Goal: Information Seeking & Learning: Learn about a topic

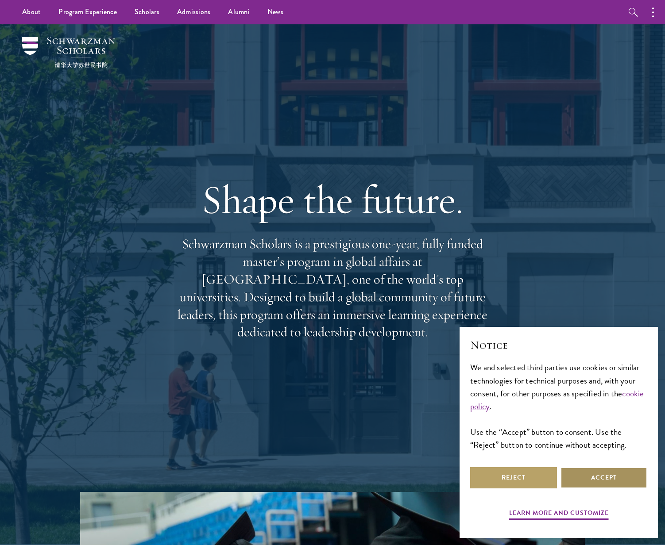
click at [634, 487] on button "Accept" at bounding box center [603, 477] width 87 height 21
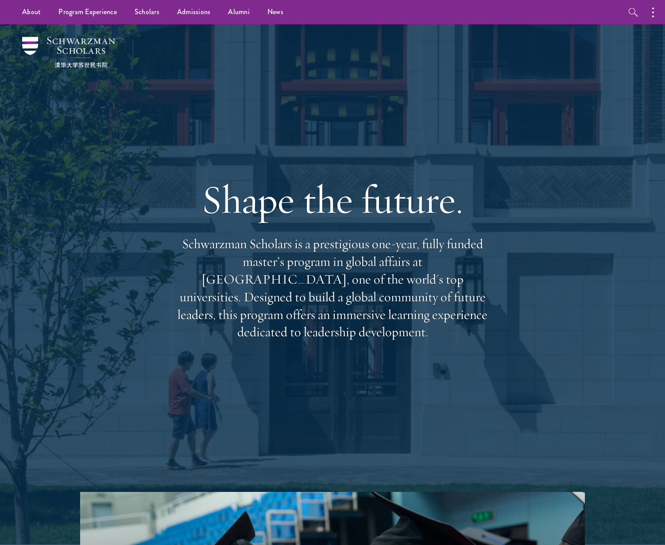
click at [633, 480] on div at bounding box center [332, 284] width 665 height 521
click at [149, 13] on link "Scholars" at bounding box center [147, 12] width 42 height 24
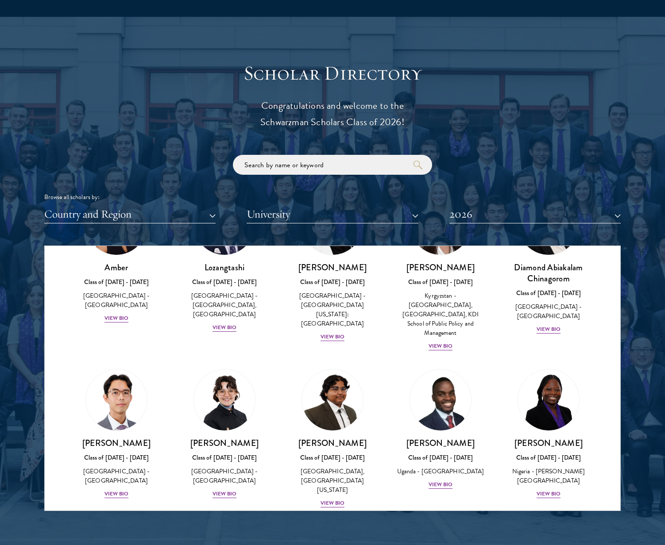
scroll to position [1018, 0]
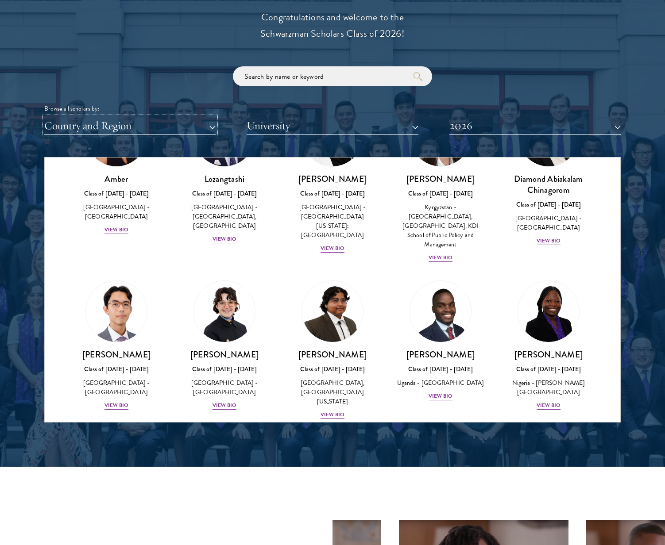
click at [151, 132] on button "Country and Region" at bounding box center [129, 126] width 171 height 18
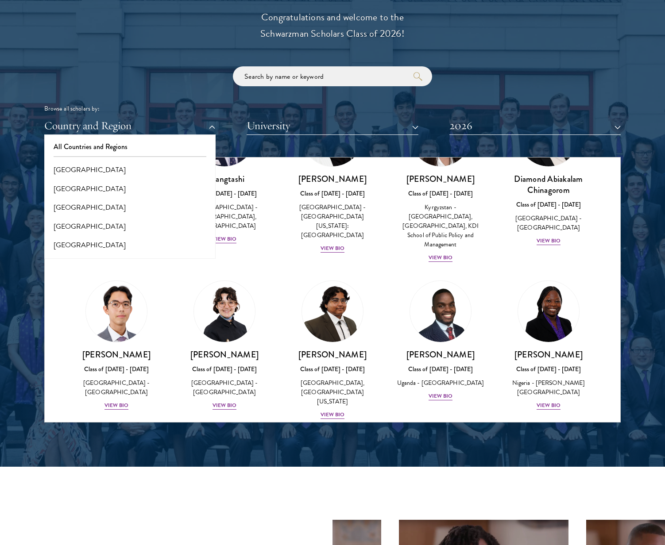
click at [19, 135] on div at bounding box center [332, 197] width 665 height 539
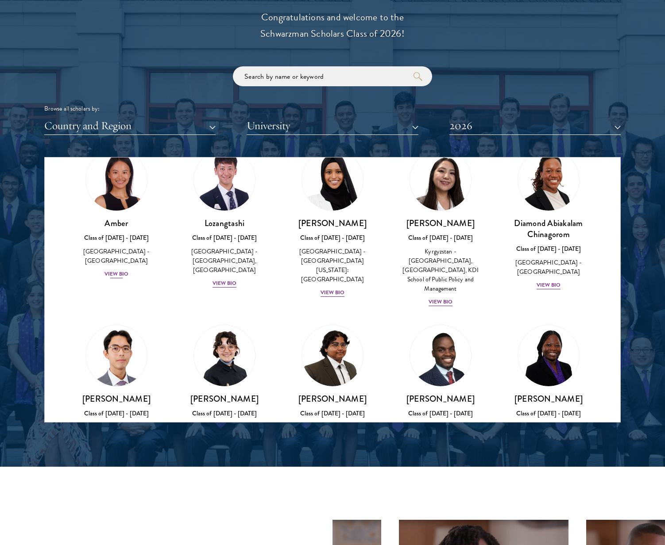
scroll to position [0, 0]
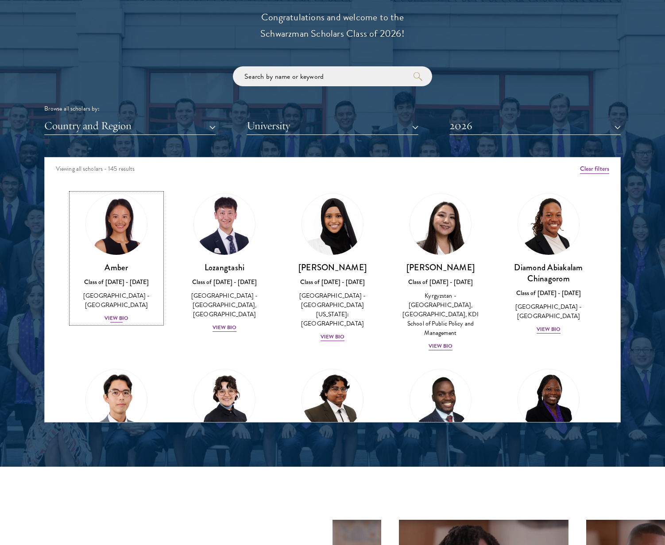
click at [116, 314] on div "View Bio" at bounding box center [116, 318] width 24 height 8
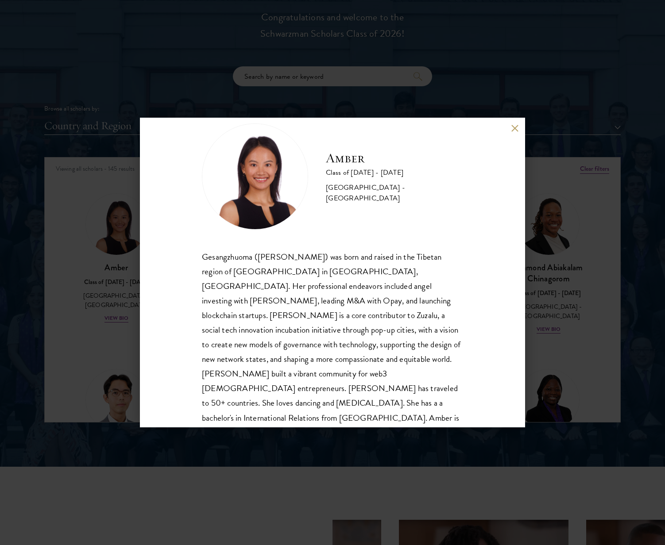
scroll to position [31, 0]
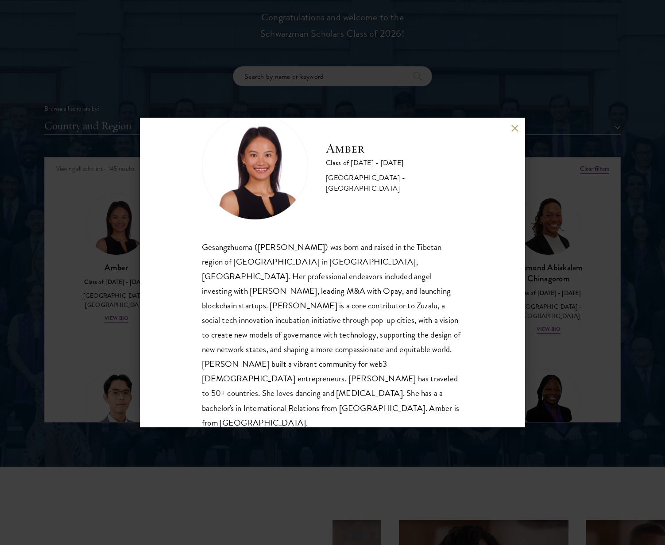
click at [492, 93] on div "Amber Class of [DATE] - [DATE] [GEOGRAPHIC_DATA] - [GEOGRAPHIC_DATA] Gesangzhuo…" at bounding box center [332, 272] width 665 height 545
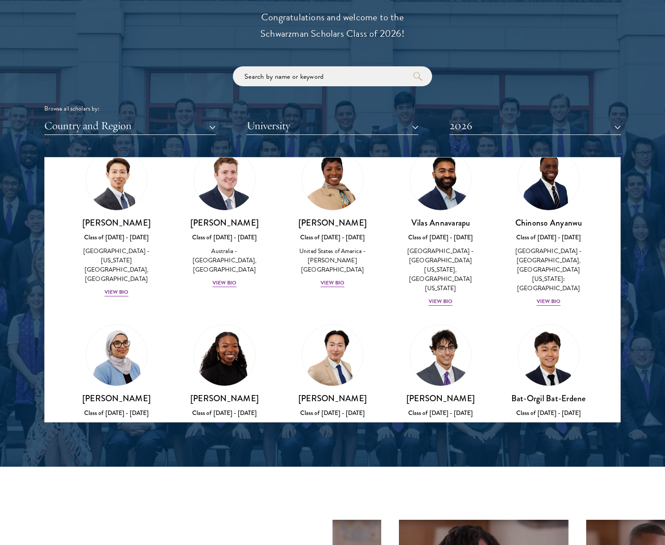
scroll to position [398, 0]
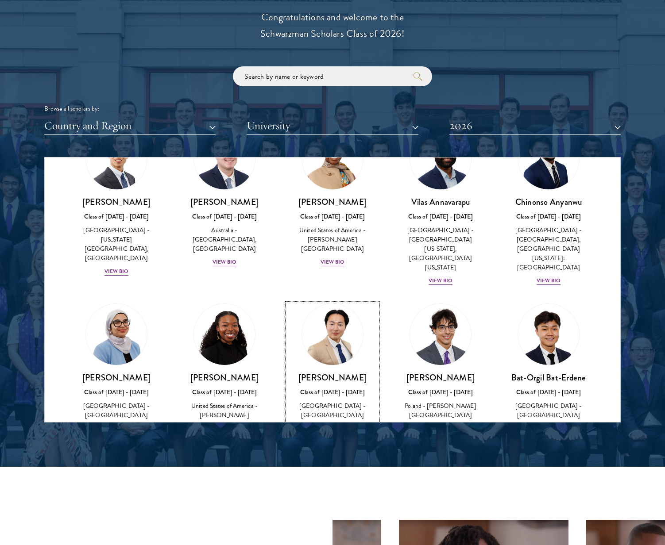
click at [332, 425] on div "View Bio" at bounding box center [333, 429] width 24 height 8
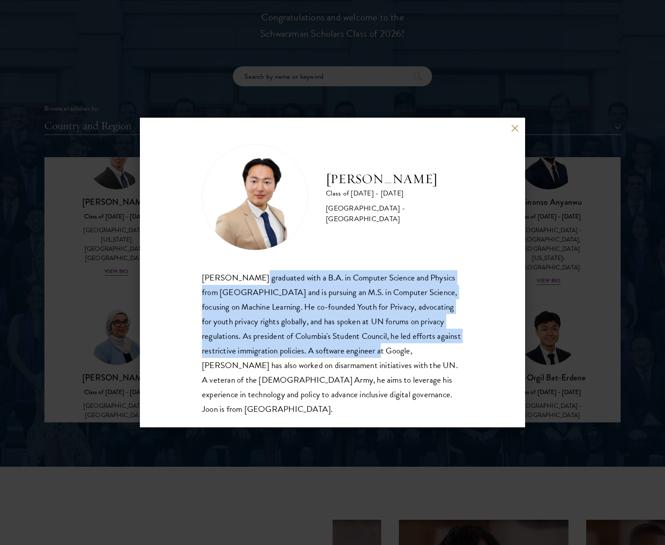
drag, startPoint x: 255, startPoint y: 281, endPoint x: 423, endPoint y: 345, distance: 179.8
click at [423, 345] on div "[PERSON_NAME] graduated with a B.A. in Computer Science and Physics from [GEOGR…" at bounding box center [332, 343] width 261 height 146
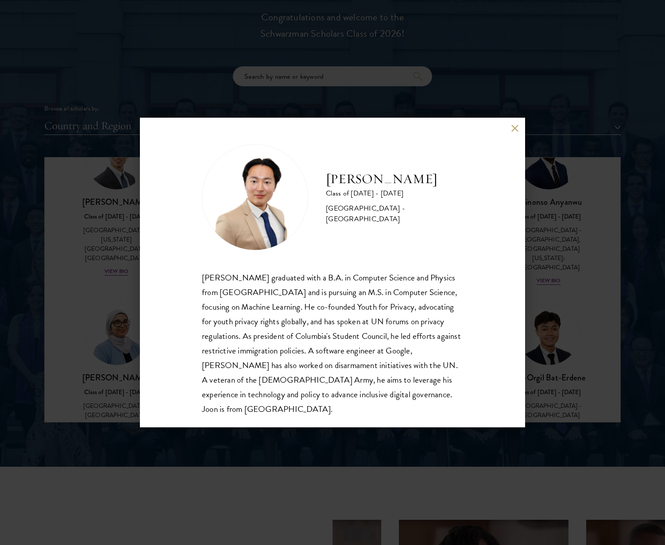
drag, startPoint x: 423, startPoint y: 345, endPoint x: 415, endPoint y: 363, distance: 19.4
click at [415, 363] on div "[PERSON_NAME] graduated with a B.A. in Computer Science and Physics from [GEOGR…" at bounding box center [332, 343] width 261 height 146
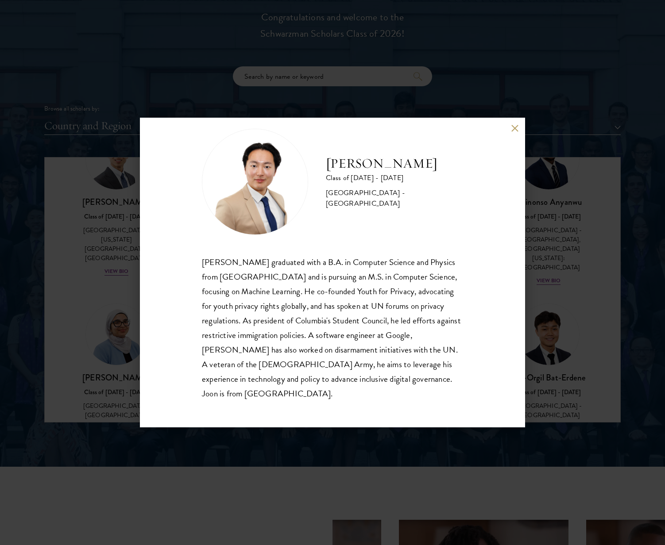
click at [583, 254] on div "[PERSON_NAME] Class of [DATE] - [DATE] [GEOGRAPHIC_DATA] - [GEOGRAPHIC_DATA] [P…" at bounding box center [332, 272] width 665 height 545
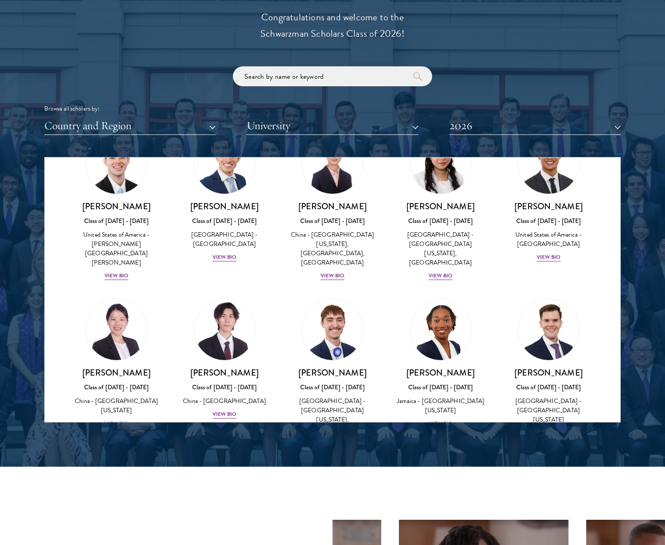
scroll to position [4208, 0]
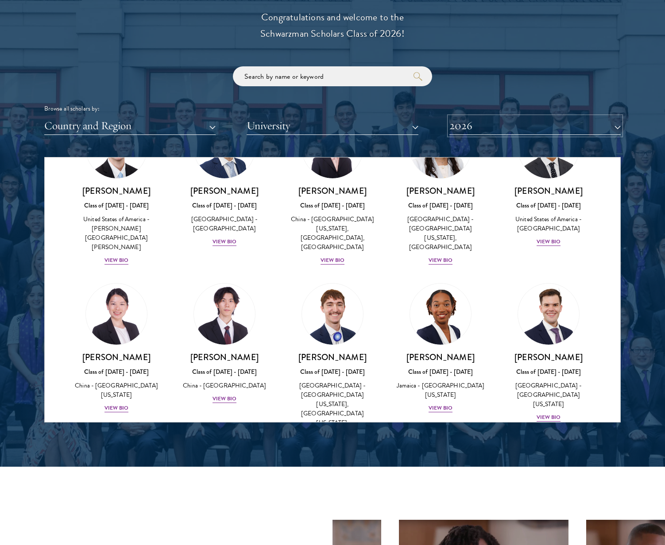
click at [532, 120] on button "2026" at bounding box center [534, 126] width 171 height 18
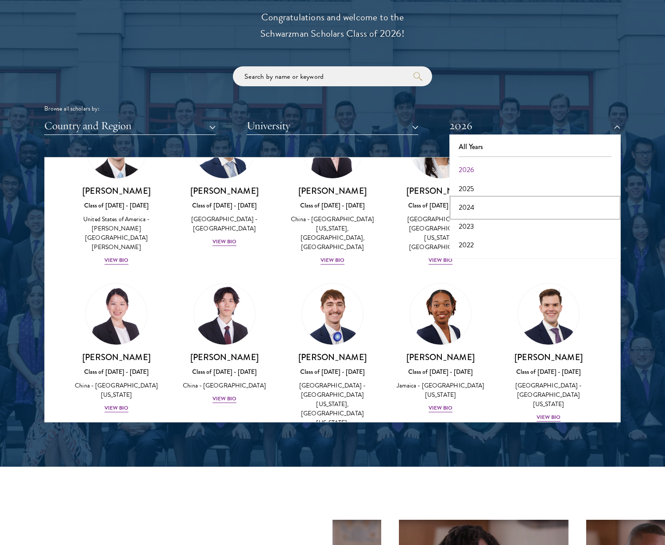
click at [473, 207] on button "2024" at bounding box center [535, 207] width 166 height 19
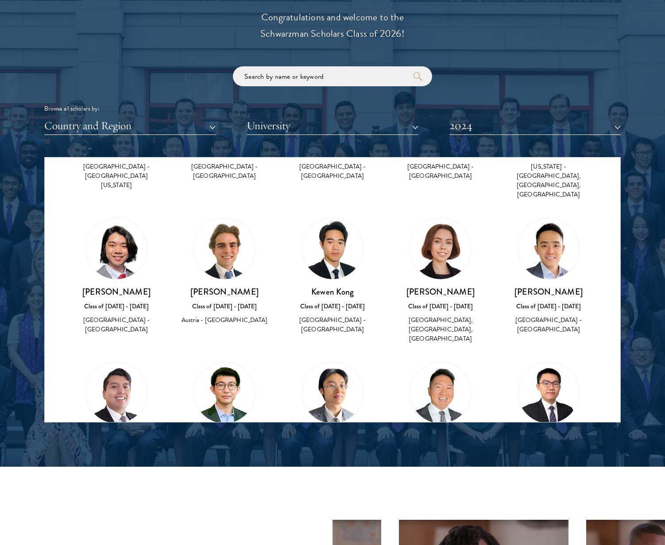
scroll to position [1948, 0]
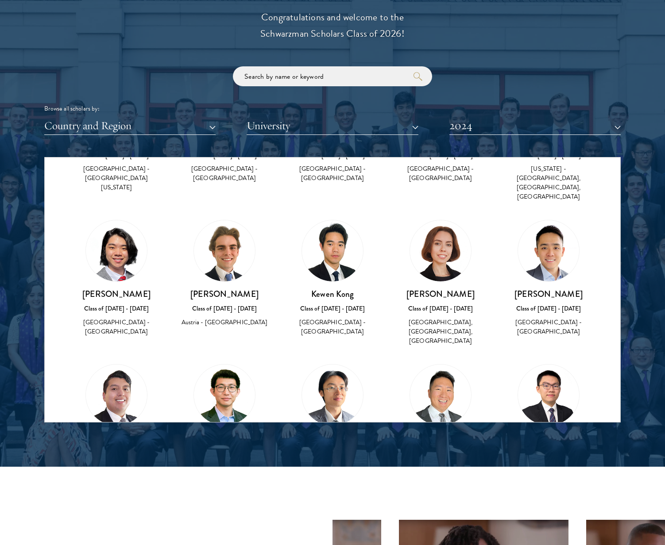
click at [448, 365] on img at bounding box center [440, 395] width 61 height 61
click at [447, 365] on img at bounding box center [440, 395] width 61 height 61
click at [446, 433] on div "[PERSON_NAME] [PERSON_NAME] Class of [DATE] - [DATE] [GEOGRAPHIC_DATA] - [GEOGR…" at bounding box center [440, 472] width 90 height 78
click at [436, 433] on h3 "[PERSON_NAME] [PERSON_NAME]" at bounding box center [440, 444] width 90 height 22
click at [432, 473] on div "[GEOGRAPHIC_DATA] - [GEOGRAPHIC_DATA][US_STATE], [GEOGRAPHIC_DATA]" at bounding box center [440, 491] width 90 height 37
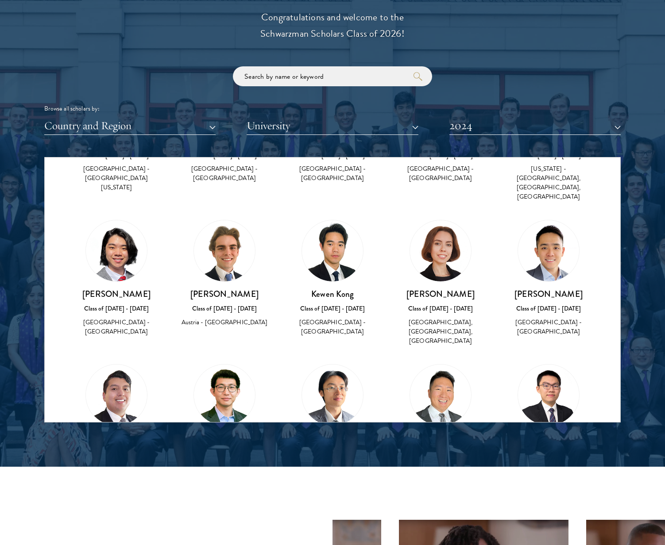
click at [425, 365] on img at bounding box center [440, 395] width 61 height 61
click at [435, 365] on img at bounding box center [440, 395] width 61 height 61
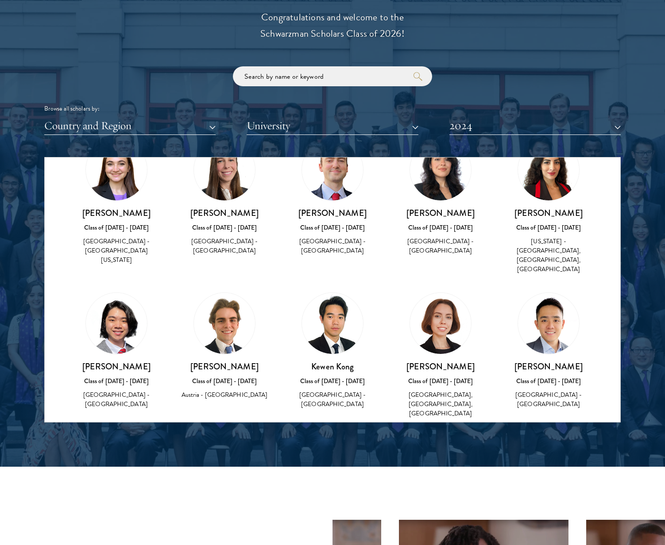
scroll to position [1815, 0]
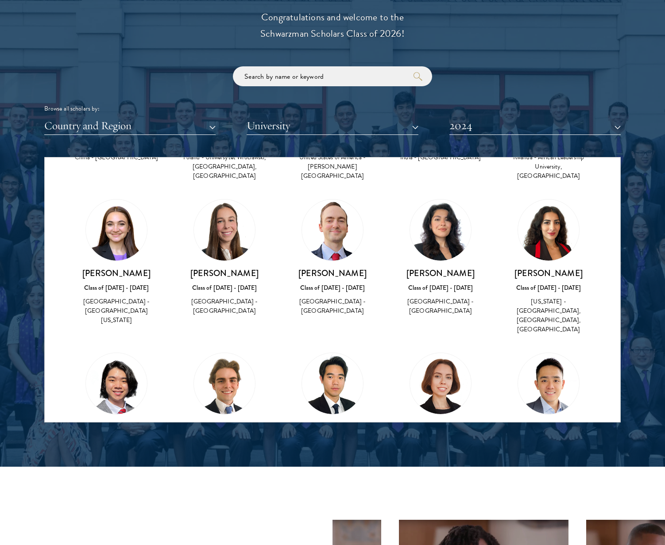
click at [340, 353] on img at bounding box center [332, 383] width 61 height 61
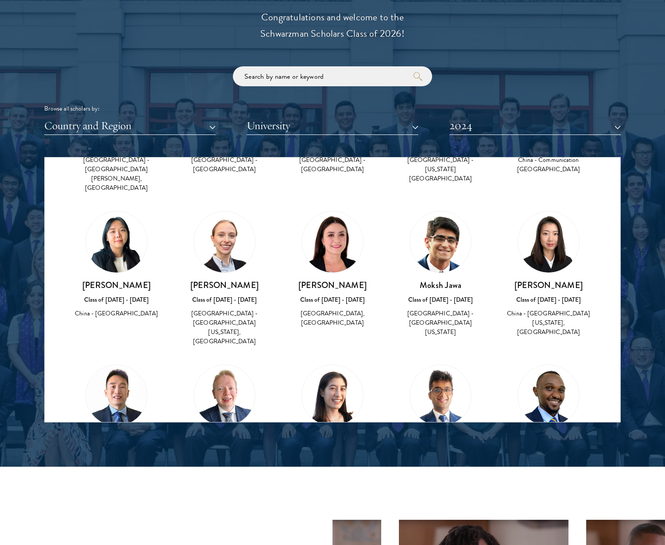
click at [338, 365] on img at bounding box center [332, 395] width 61 height 61
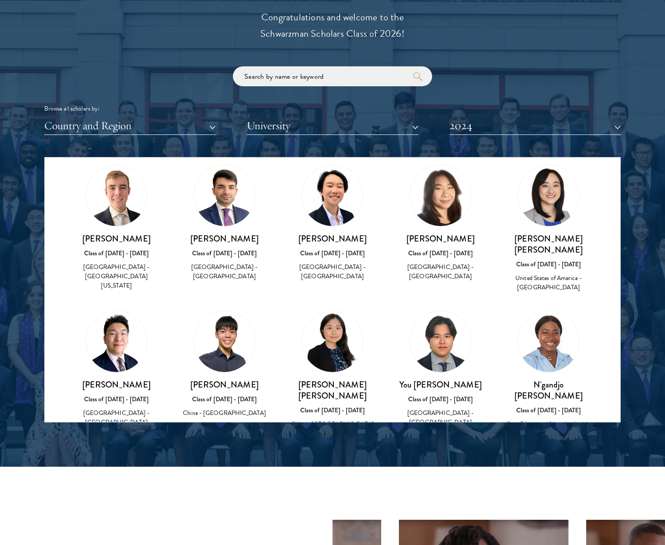
scroll to position [487, 0]
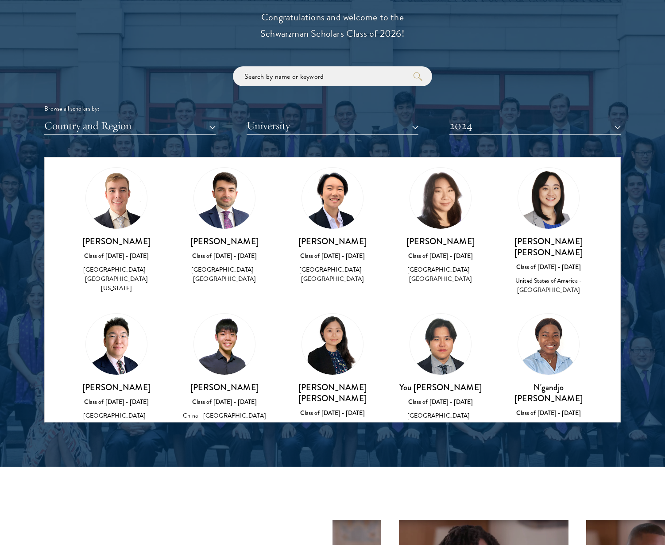
click at [345, 314] on img at bounding box center [332, 344] width 61 height 61
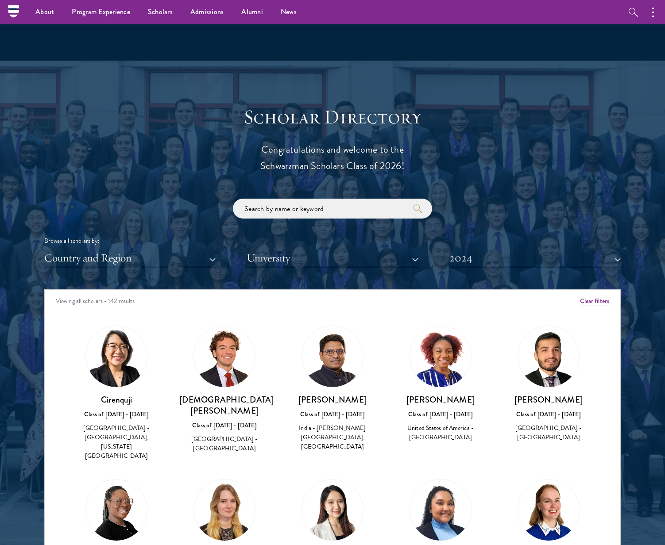
scroll to position [885, 0]
click at [500, 248] on div "Browse all scholars by: Country and Region All Countries and Regions [GEOGRAPHI…" at bounding box center [332, 233] width 576 height 69
click at [498, 257] on button "2024" at bounding box center [534, 259] width 171 height 18
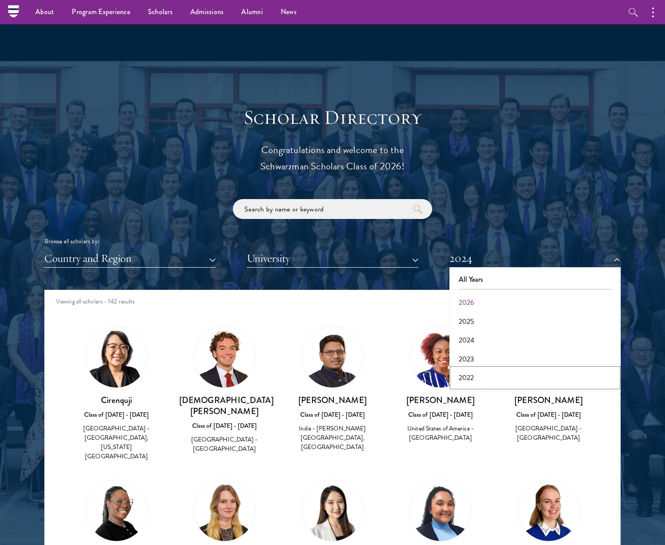
click at [467, 371] on button "2022" at bounding box center [535, 378] width 166 height 19
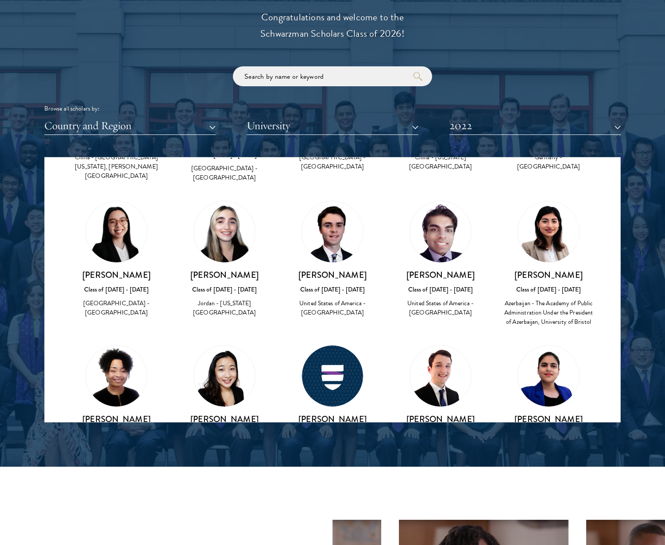
scroll to position [1638, 0]
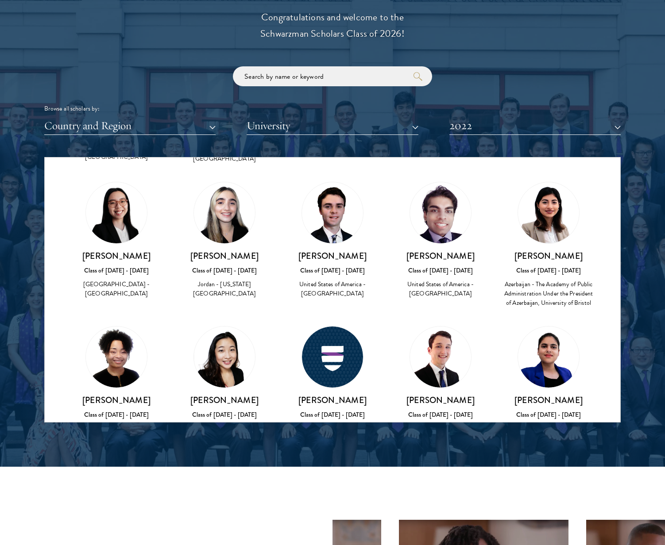
click at [209, 327] on img at bounding box center [224, 357] width 61 height 61
drag, startPoint x: 205, startPoint y: 295, endPoint x: 240, endPoint y: 294, distance: 35.0
click at [240, 395] on h3 "[PERSON_NAME]" at bounding box center [224, 400] width 90 height 11
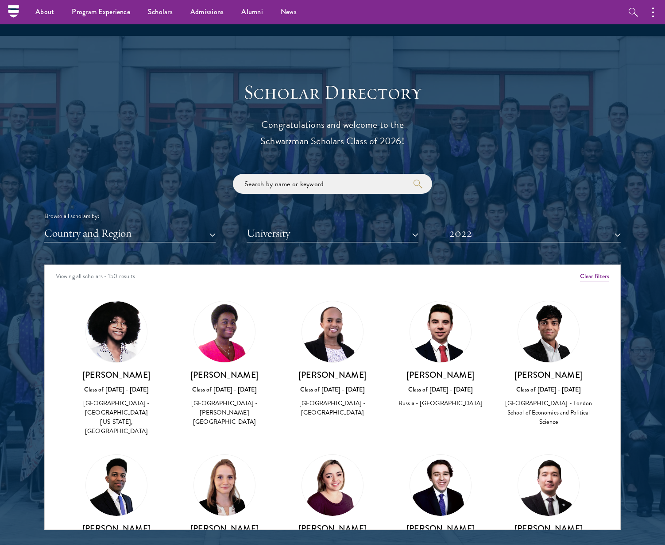
scroll to position [885, 0]
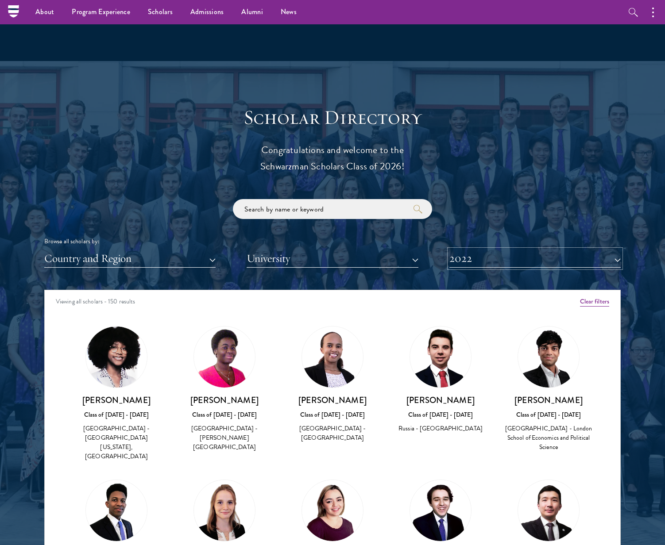
click at [495, 266] on button "2022" at bounding box center [534, 259] width 171 height 18
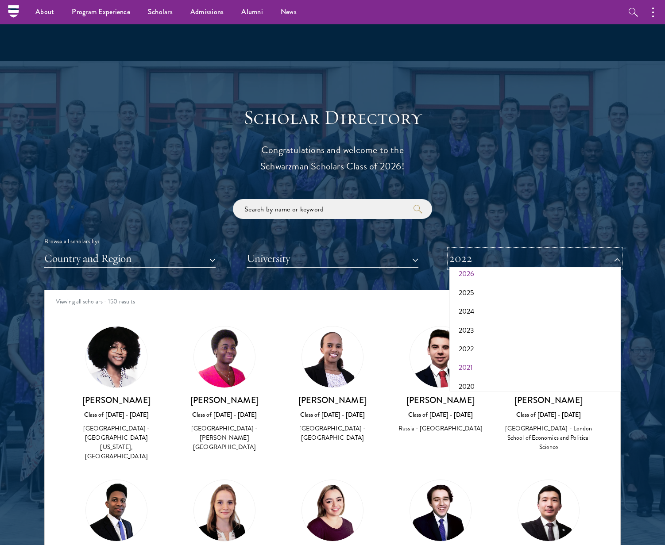
scroll to position [44, 0]
click at [467, 356] on button "2021" at bounding box center [535, 352] width 166 height 19
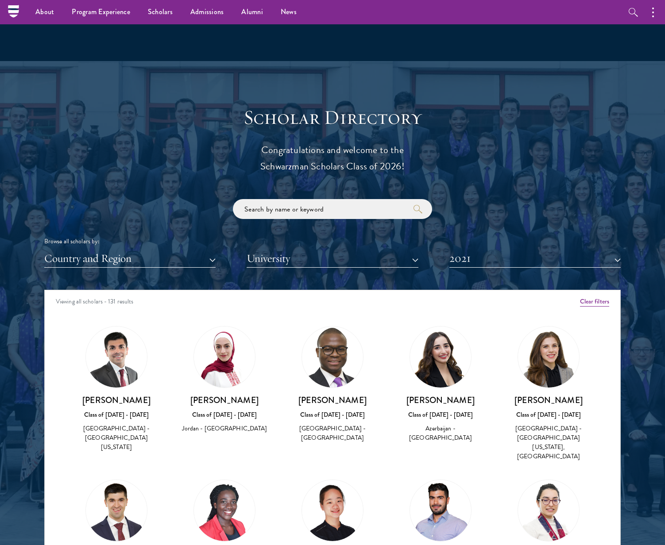
click at [369, 325] on div "[PERSON_NAME] Class of [DATE] - [DATE] [GEOGRAPHIC_DATA] - [GEOGRAPHIC_DATA]" at bounding box center [332, 384] width 108 height 135
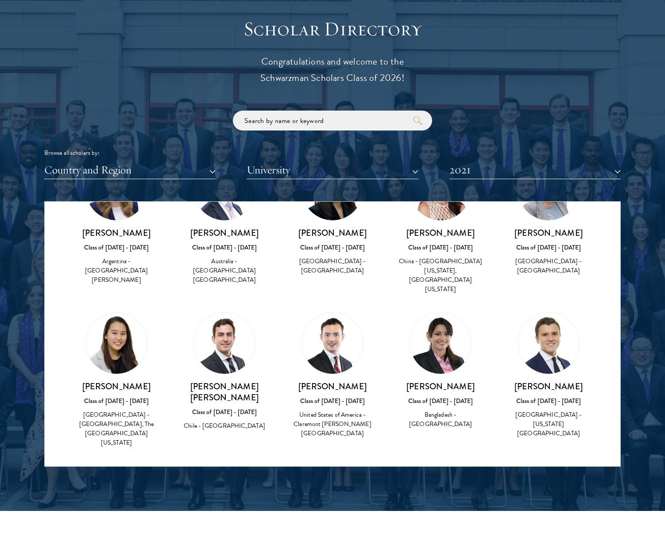
scroll to position [575, 0]
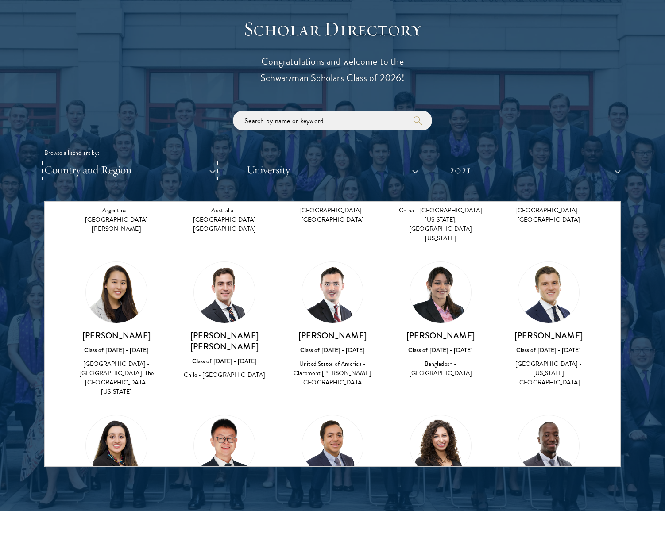
click at [132, 176] on button "Country and Region" at bounding box center [129, 170] width 171 height 18
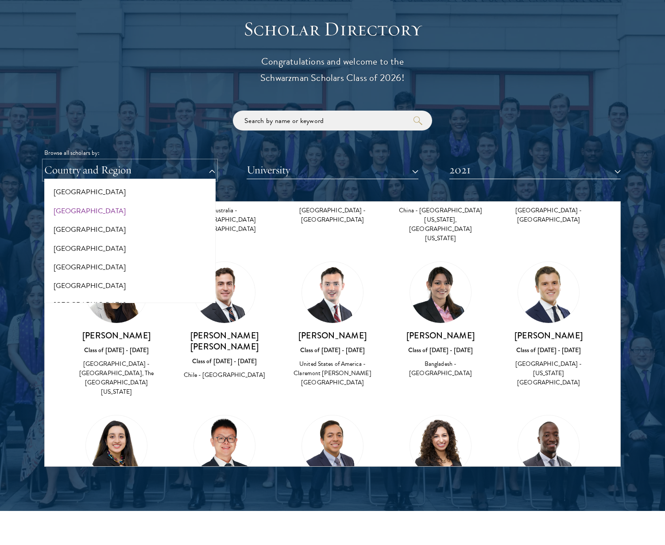
scroll to position [1546, 0]
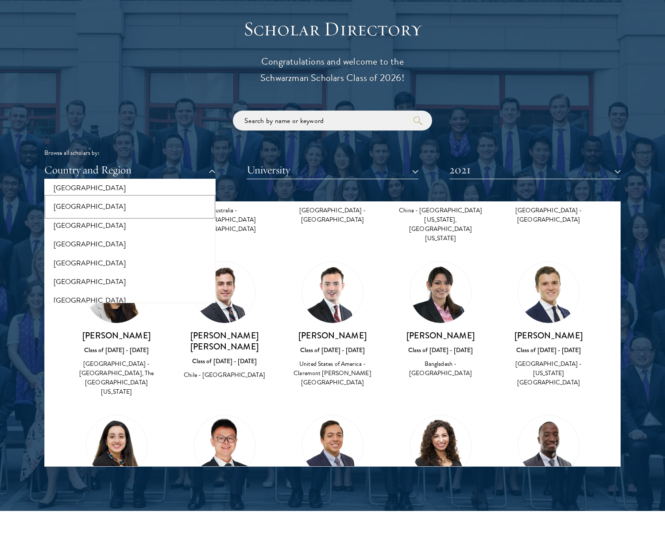
click at [73, 203] on button "[GEOGRAPHIC_DATA]" at bounding box center [130, 206] width 166 height 19
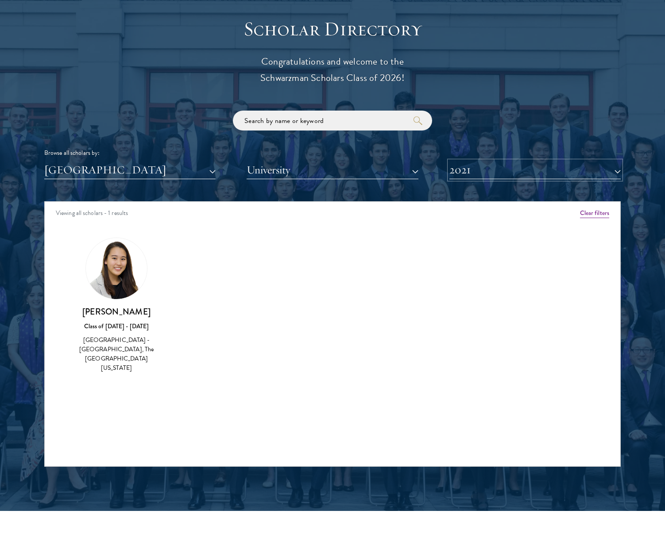
click at [533, 173] on button "2021" at bounding box center [534, 170] width 171 height 18
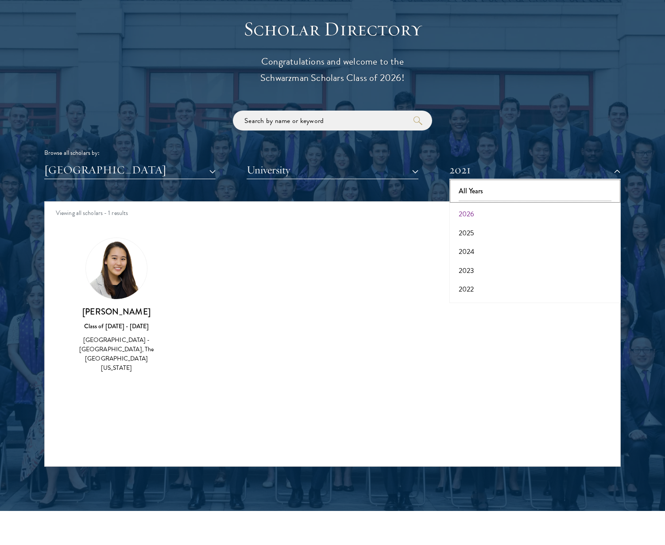
click at [483, 188] on button "All Years" at bounding box center [535, 191] width 166 height 19
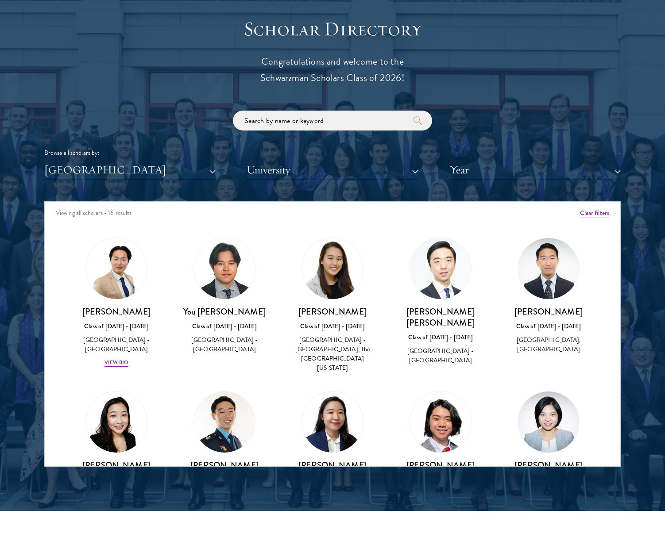
click at [68, 226] on div "Viewing all scholars - 16 results" at bounding box center [332, 214] width 575 height 25
drag, startPoint x: 201, startPoint y: 311, endPoint x: 248, endPoint y: 311, distance: 46.9
click at [248, 311] on h3 "You [PERSON_NAME]" at bounding box center [224, 311] width 90 height 11
drag, startPoint x: 248, startPoint y: 311, endPoint x: 347, endPoint y: 207, distance: 143.4
click at [347, 207] on div "Viewing all scholars - 16 results" at bounding box center [332, 214] width 575 height 25
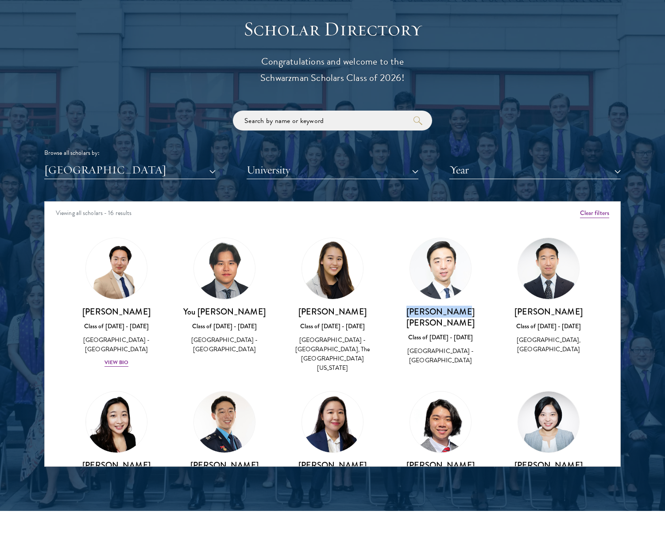
drag, startPoint x: 462, startPoint y: 314, endPoint x: 407, endPoint y: 314, distance: 54.9
click at [407, 314] on h3 "[PERSON_NAME] [PERSON_NAME]" at bounding box center [440, 317] width 90 height 22
copy h3 "[PERSON_NAME] [PERSON_NAME]"
click at [380, 234] on div "[PERSON_NAME] Class of [DATE] - [DATE] [GEOGRAPHIC_DATA] - [GEOGRAPHIC_DATA], T…" at bounding box center [332, 306] width 108 height 154
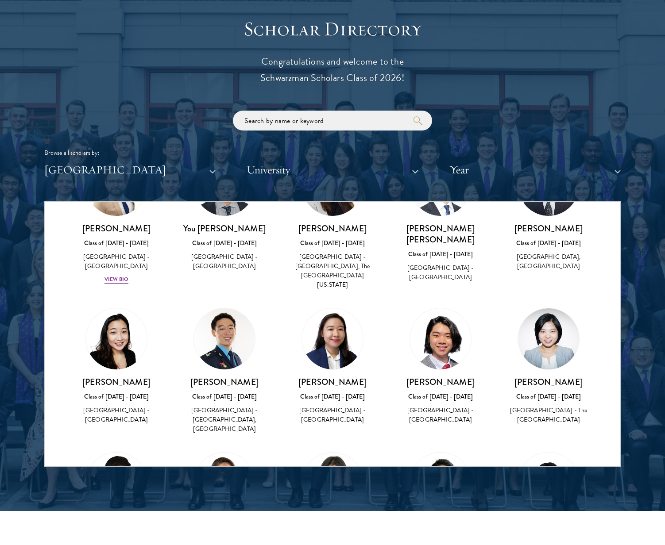
scroll to position [89, 0]
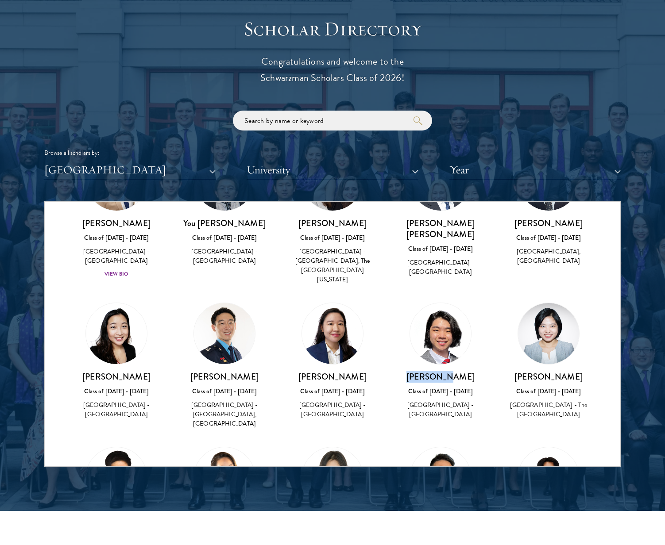
drag, startPoint x: 458, startPoint y: 363, endPoint x: 416, endPoint y: 364, distance: 41.6
click at [416, 371] on h3 "[PERSON_NAME]" at bounding box center [440, 376] width 90 height 11
copy h3 "[PERSON_NAME]"
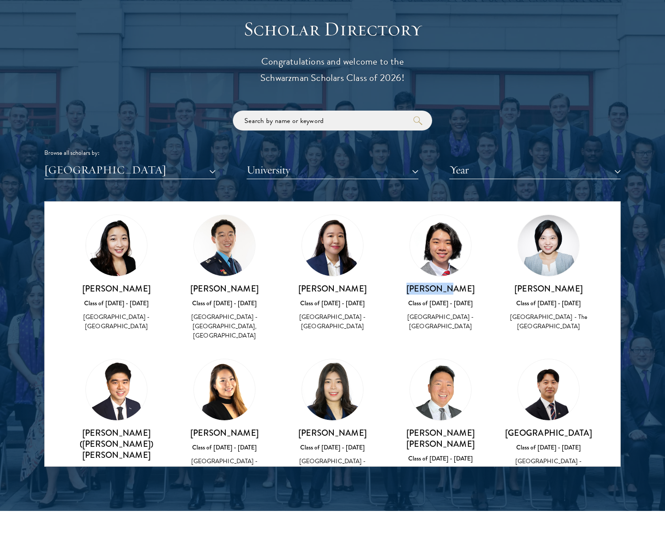
scroll to position [177, 0]
click at [477, 317] on div "Amber Class of [DATE] - [DATE] [GEOGRAPHIC_DATA] - [GEOGRAPHIC_DATA] View Bio C…" at bounding box center [332, 359] width 575 height 618
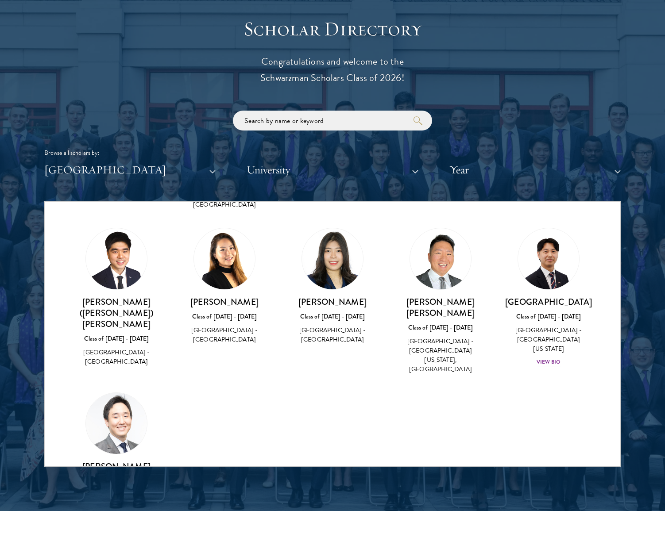
scroll to position [336, 0]
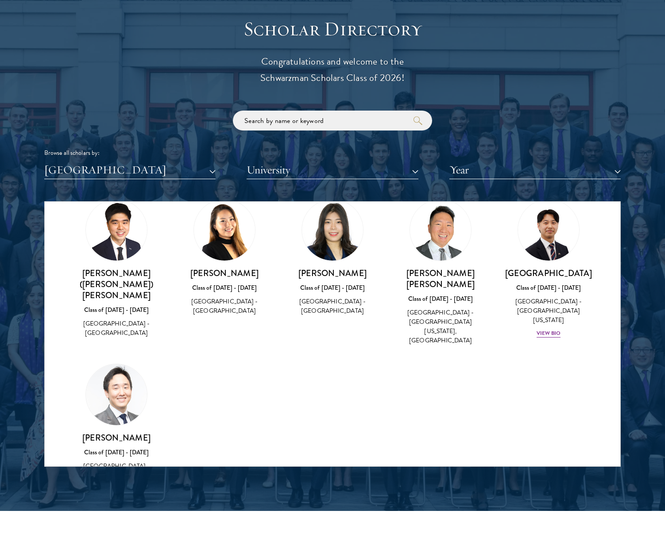
click at [118, 391] on img at bounding box center [116, 394] width 61 height 61
drag, startPoint x: 352, startPoint y: 261, endPoint x: 309, endPoint y: 259, distance: 43.0
click at [309, 268] on h3 "[PERSON_NAME]" at bounding box center [332, 273] width 90 height 11
copy h3 "[PERSON_NAME]"
